Goal: Information Seeking & Learning: Learn about a topic

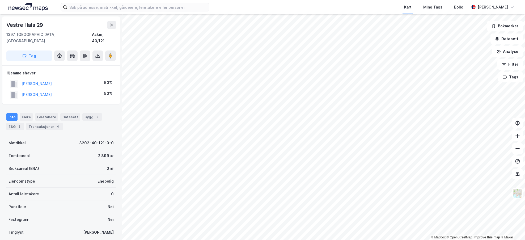
click at [45, 123] on div "Transaksjoner 4" at bounding box center [44, 126] width 36 height 7
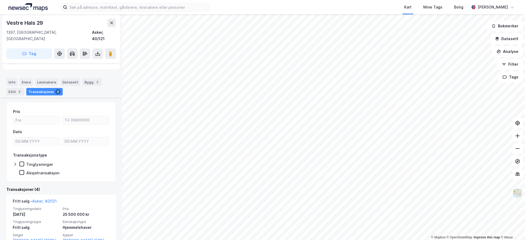
scroll to position [106, 0]
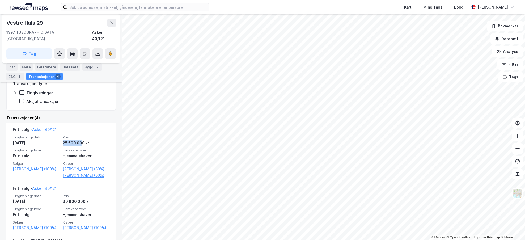
click at [80, 140] on div "25 500 000 kr" at bounding box center [86, 143] width 47 height 6
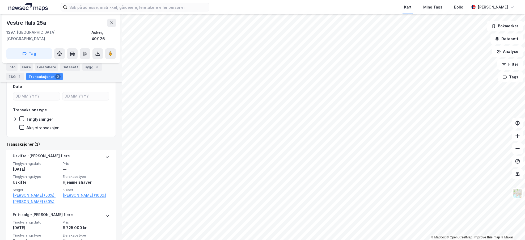
scroll to position [80, 0]
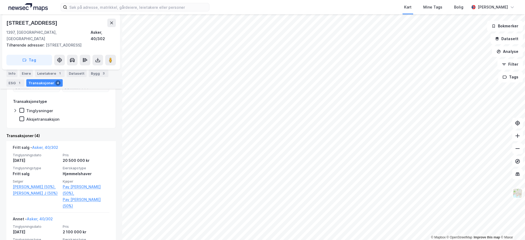
scroll to position [106, 0]
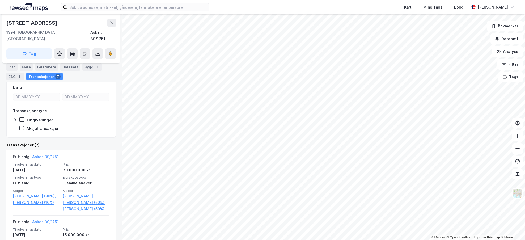
scroll to position [80, 0]
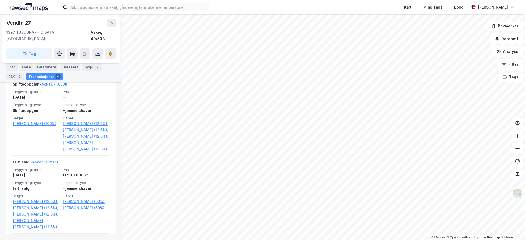
scroll to position [159, 0]
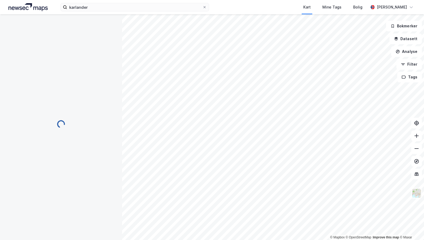
scroll to position [1, 0]
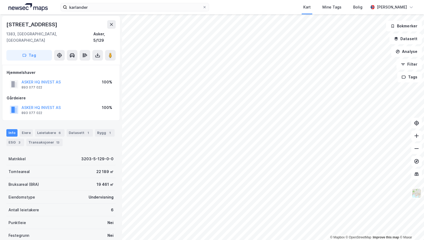
click at [49, 129] on div "Leietakere 6" at bounding box center [49, 132] width 29 height 7
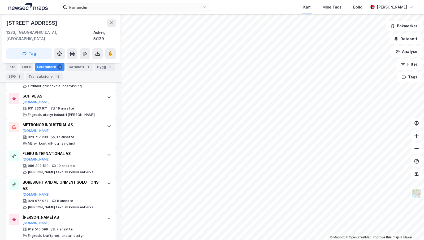
scroll to position [194, 0]
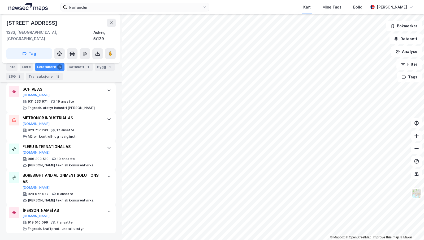
click at [69, 147] on div "FLEBU INTERNATIONAL AS" at bounding box center [62, 146] width 79 height 6
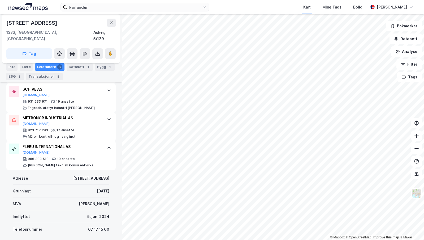
click at [105, 150] on div at bounding box center [109, 147] width 8 height 8
